Goal: Information Seeking & Learning: Learn about a topic

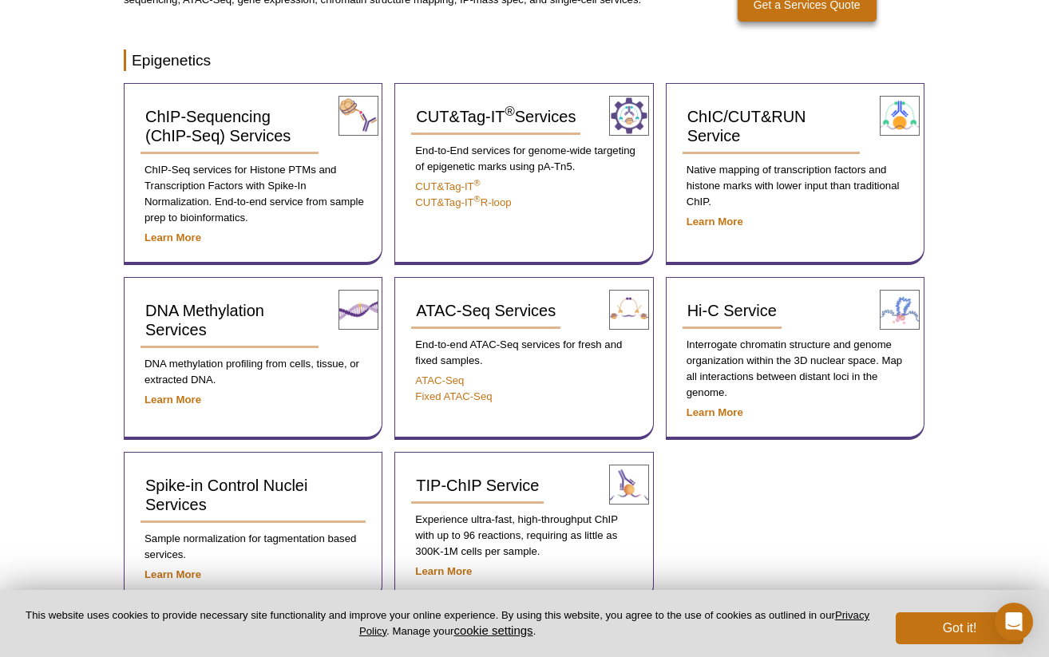
scroll to position [284, 0]
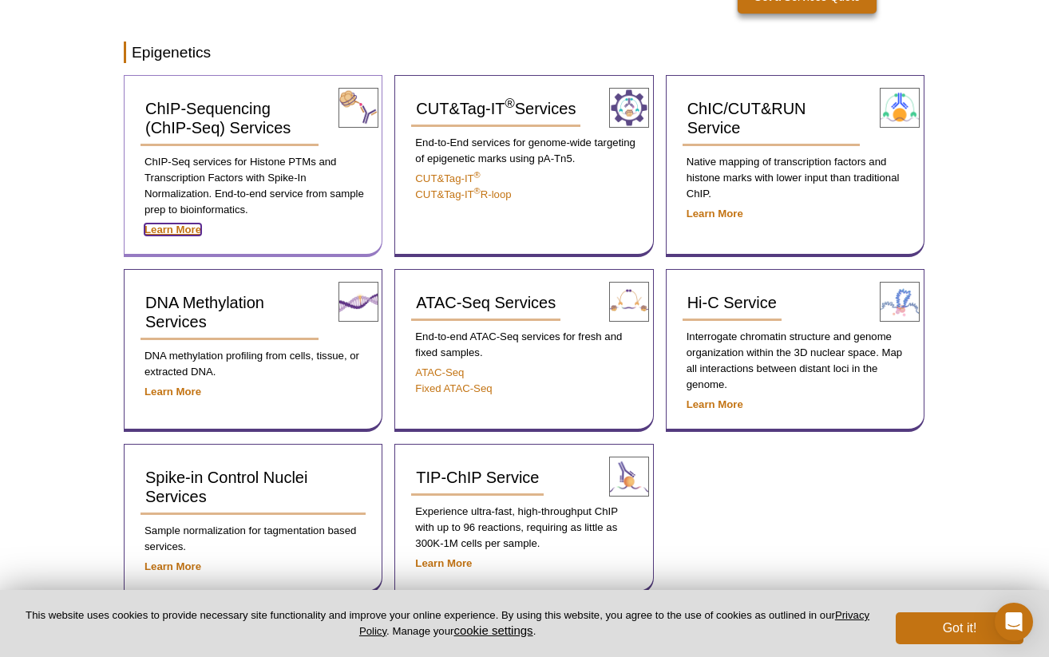
click at [173, 225] on strong "Learn More" at bounding box center [172, 230] width 57 height 12
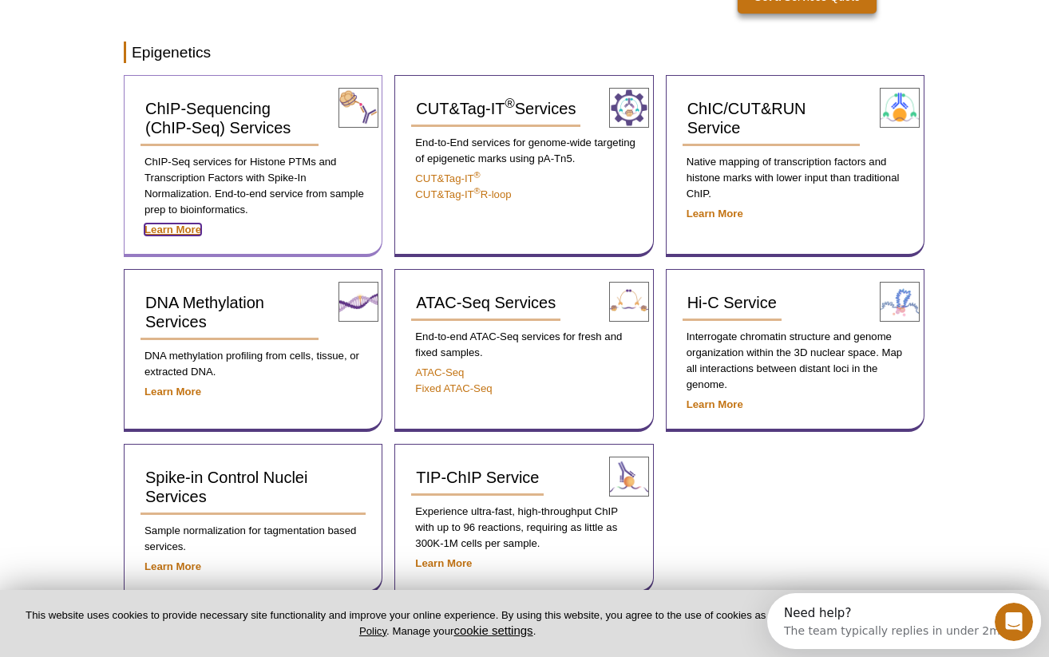
scroll to position [0, 0]
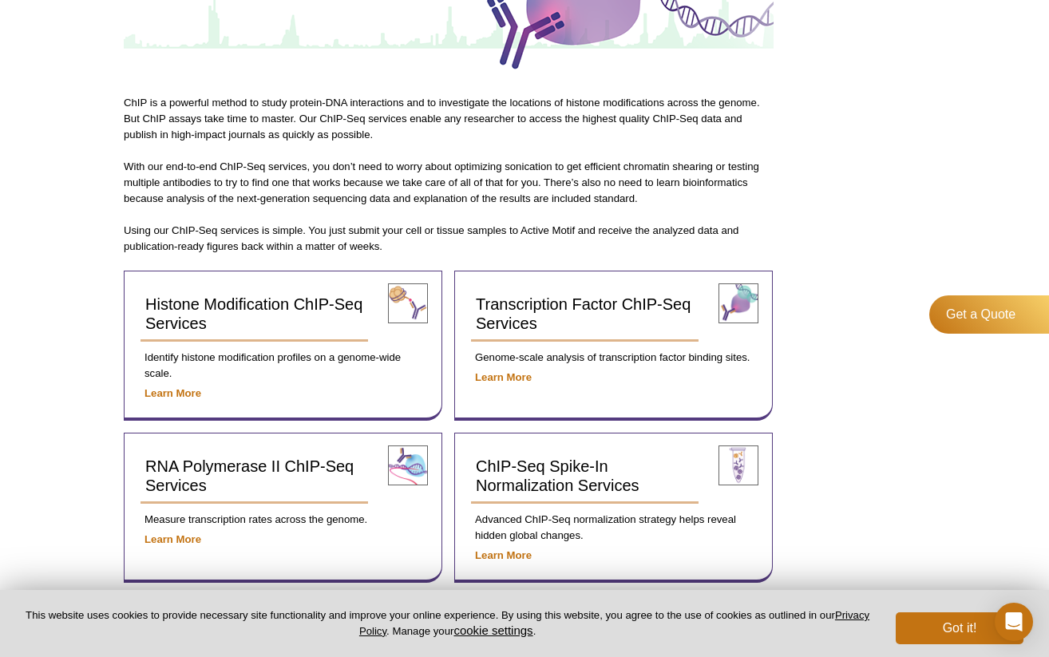
scroll to position [414, 0]
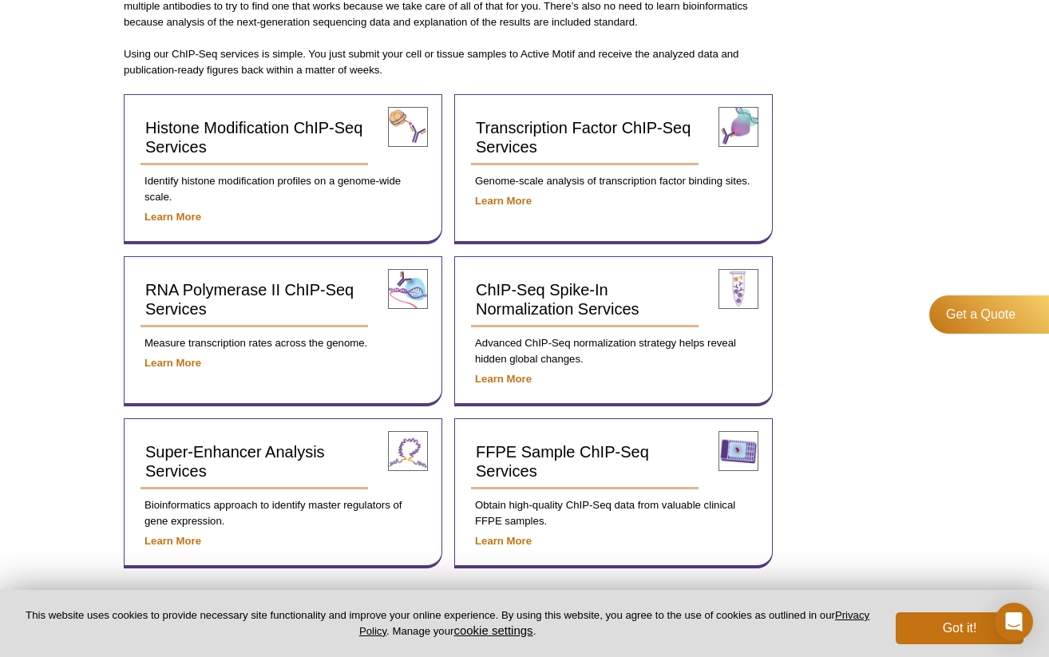
scroll to position [569, 0]
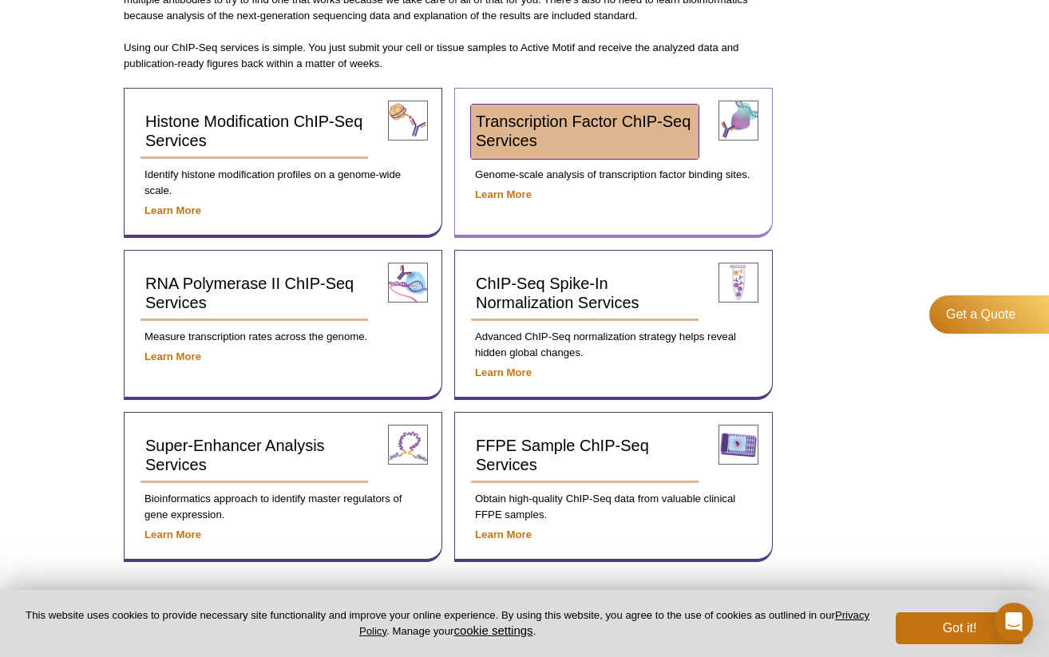
click at [502, 151] on link "Transcription Factor ChIP-Seq Services" at bounding box center [585, 132] width 228 height 54
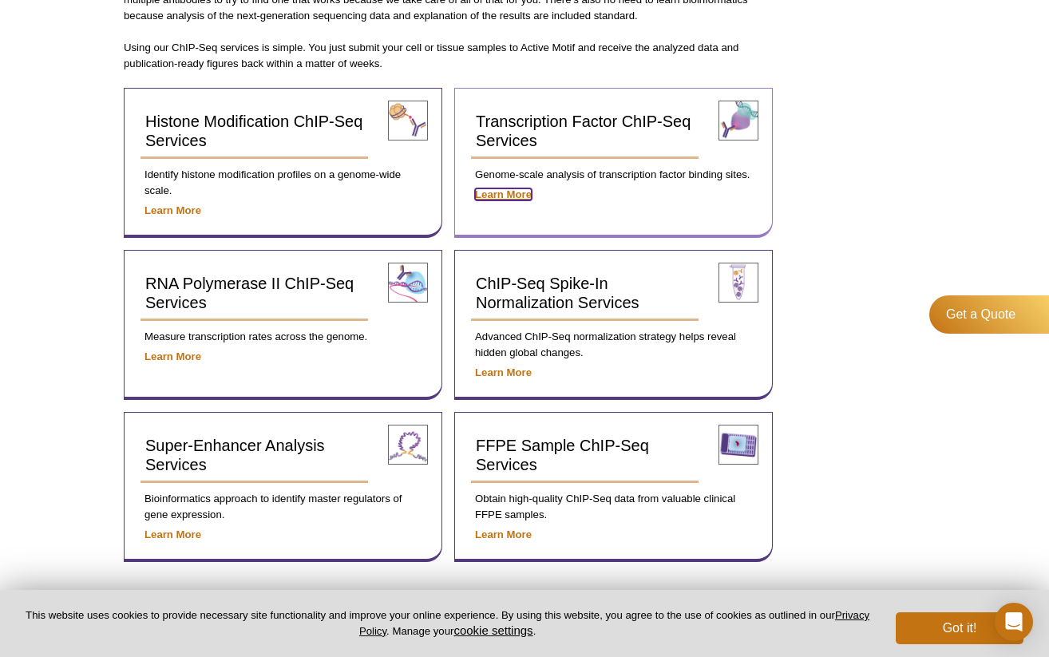
click at [504, 192] on strong "Learn More" at bounding box center [503, 194] width 57 height 12
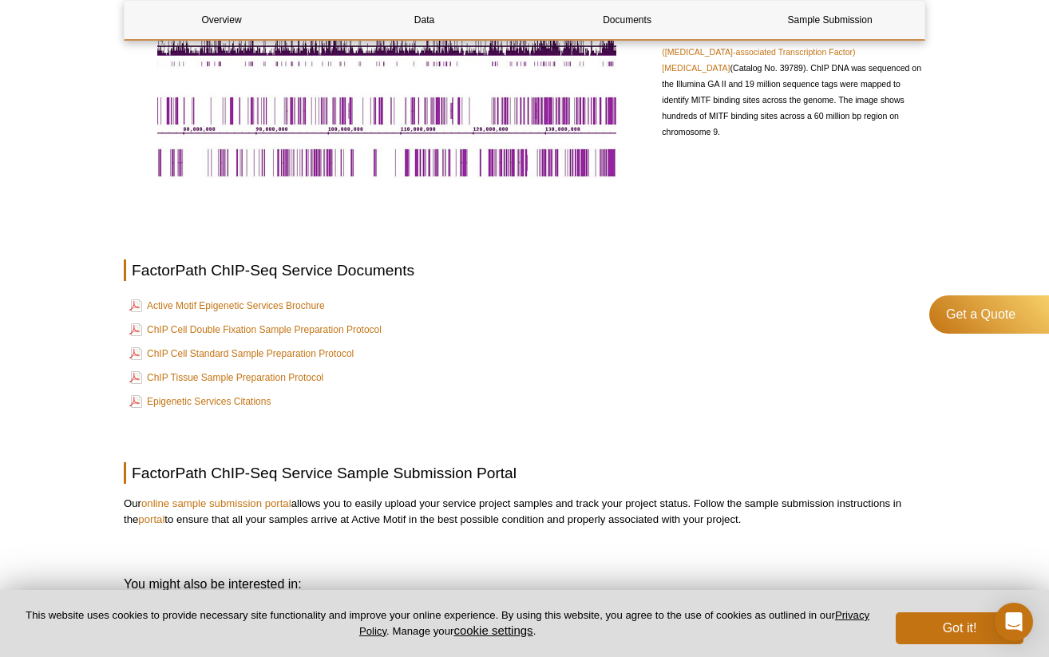
scroll to position [779, 0]
